Goal: Transaction & Acquisition: Purchase product/service

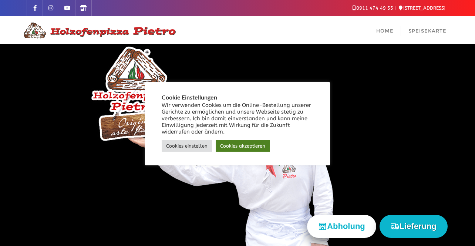
click at [237, 145] on link "Cookies akzeptieren" at bounding box center [243, 145] width 54 height 11
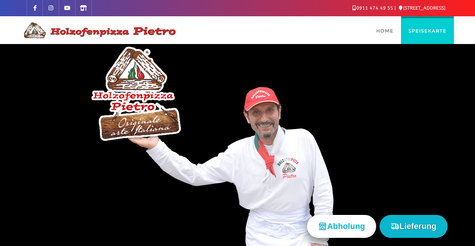
click at [431, 30] on span "Speisekarte" at bounding box center [427, 31] width 38 height 6
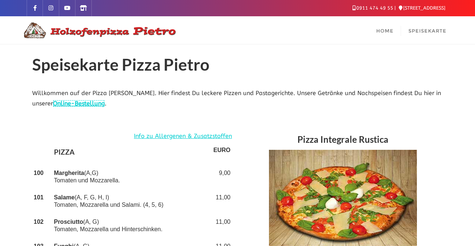
click at [84, 104] on link "Online-Bestellung" at bounding box center [79, 103] width 52 height 7
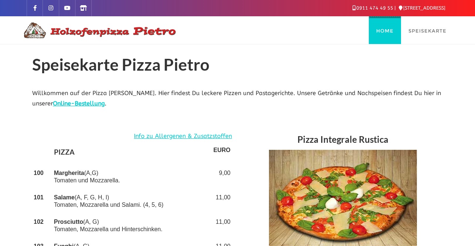
click at [387, 29] on span "Home" at bounding box center [384, 31] width 17 height 6
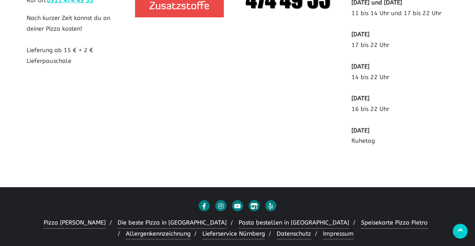
scroll to position [1487, 0]
